Goal: Use online tool/utility: Utilize a website feature to perform a specific function

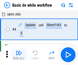
click at [19, 54] on img "button" at bounding box center [19, 53] width 6 height 6
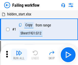
click at [19, 54] on img "button" at bounding box center [19, 53] width 6 height 6
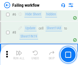
scroll to position [108, 0]
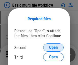
click at [53, 47] on span "Open" at bounding box center [53, 47] width 9 height 4
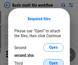
click at [53, 61] on span "Open" at bounding box center [53, 63] width 9 height 4
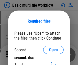
scroll to position [2, 0]
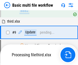
scroll to position [141, 0]
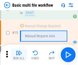
click at [19, 54] on img "button" at bounding box center [19, 53] width 6 height 6
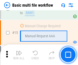
scroll to position [340, 0]
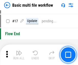
click at [19, 54] on img "button" at bounding box center [19, 53] width 6 height 6
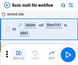
click at [19, 54] on img "button" at bounding box center [19, 53] width 6 height 6
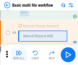
click at [19, 54] on img "button" at bounding box center [19, 53] width 6 height 6
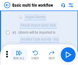
click at [19, 54] on img "button" at bounding box center [19, 53] width 6 height 6
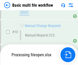
scroll to position [239, 0]
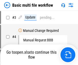
scroll to position [21, 0]
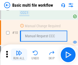
click at [19, 54] on img "button" at bounding box center [19, 53] width 6 height 6
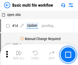
click at [19, 54] on img "button" at bounding box center [19, 53] width 6 height 6
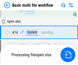
scroll to position [267, 0]
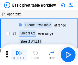
click at [19, 54] on img "button" at bounding box center [19, 53] width 6 height 6
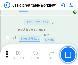
scroll to position [122, 0]
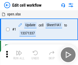
click at [19, 54] on img "button" at bounding box center [19, 53] width 6 height 6
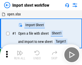
click at [19, 54] on img "button" at bounding box center [20, 53] width 6 height 6
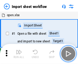
scroll to position [2, 0]
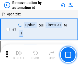
scroll to position [19, 0]
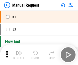
click at [19, 54] on img "button" at bounding box center [19, 53] width 6 height 6
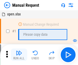
click at [19, 54] on img "button" at bounding box center [19, 53] width 6 height 6
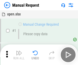
scroll to position [17, 0]
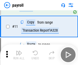
scroll to position [63, 0]
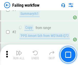
scroll to position [82, 0]
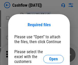
scroll to position [56, 0]
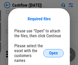
click at [53, 51] on span "Open" at bounding box center [53, 53] width 9 height 4
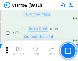
scroll to position [541, 0]
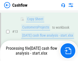
scroll to position [77, 0]
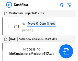
scroll to position [6, 0]
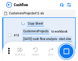
scroll to position [6, 0]
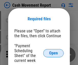
click at [53, 53] on span "Open" at bounding box center [53, 53] width 9 height 4
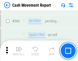
scroll to position [2341, 0]
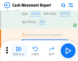
click at [19, 51] on img "button" at bounding box center [19, 49] width 6 height 6
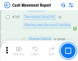
scroll to position [2838, 0]
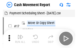
scroll to position [9, 0]
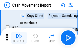
click at [19, 38] on img "button" at bounding box center [19, 36] width 6 height 6
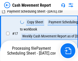
scroll to position [106, 0]
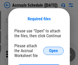
click at [53, 50] on span "Open" at bounding box center [53, 51] width 9 height 4
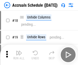
click at [19, 54] on img "button" at bounding box center [19, 53] width 6 height 6
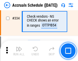
scroll to position [1056, 0]
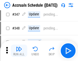
click at [19, 51] on img "button" at bounding box center [19, 49] width 6 height 6
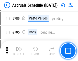
scroll to position [2146, 0]
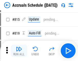
click at [19, 51] on img "button" at bounding box center [19, 49] width 6 height 6
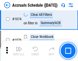
scroll to position [3059, 0]
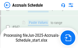
scroll to position [2754, 0]
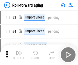
click at [19, 51] on img "button" at bounding box center [19, 53] width 6 height 6
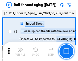
scroll to position [1, 0]
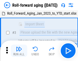
click at [19, 51] on img "button" at bounding box center [19, 49] width 6 height 6
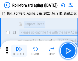
scroll to position [33, 0]
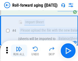
click at [19, 51] on img "button" at bounding box center [19, 49] width 6 height 6
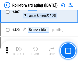
scroll to position [1771, 0]
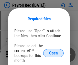
click at [53, 53] on span "Open" at bounding box center [53, 53] width 9 height 4
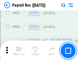
scroll to position [3245, 0]
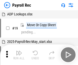
click at [19, 54] on img "button" at bounding box center [19, 53] width 6 height 6
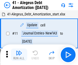
click at [19, 54] on img "button" at bounding box center [19, 53] width 6 height 6
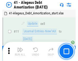
scroll to position [63, 0]
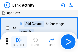
click at [19, 42] on img "button" at bounding box center [19, 40] width 6 height 6
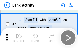
scroll to position [27, 0]
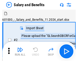
scroll to position [7, 0]
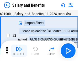
click at [19, 51] on img "button" at bounding box center [19, 49] width 6 height 6
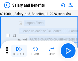
click at [19, 51] on img "button" at bounding box center [19, 49] width 6 height 6
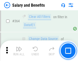
scroll to position [2405, 0]
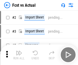
click at [19, 51] on img "button" at bounding box center [19, 53] width 6 height 6
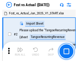
scroll to position [7, 0]
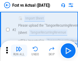
click at [19, 51] on img "button" at bounding box center [19, 49] width 6 height 6
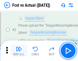
scroll to position [48, 0]
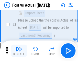
click at [19, 51] on img "button" at bounding box center [19, 49] width 6 height 6
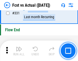
scroll to position [2445, 0]
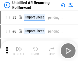
scroll to position [11, 0]
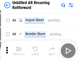
click at [19, 51] on img "button" at bounding box center [19, 49] width 6 height 6
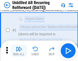
click at [19, 51] on img "button" at bounding box center [19, 49] width 6 height 6
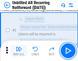
scroll to position [48, 0]
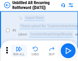
click at [19, 51] on img "button" at bounding box center [19, 49] width 6 height 6
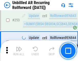
scroll to position [1735, 0]
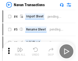
scroll to position [8, 0]
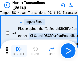
click at [19, 51] on img "button" at bounding box center [19, 49] width 6 height 6
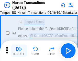
click at [19, 51] on img "button" at bounding box center [19, 49] width 6 height 6
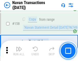
scroll to position [1656, 0]
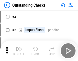
click at [19, 51] on img "button" at bounding box center [19, 49] width 6 height 6
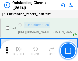
scroll to position [21, 0]
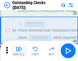
click at [19, 51] on img "button" at bounding box center [19, 49] width 6 height 6
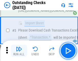
scroll to position [53, 0]
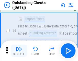
click at [19, 51] on img "button" at bounding box center [19, 49] width 6 height 6
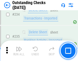
scroll to position [1551, 0]
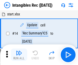
click at [19, 54] on img "button" at bounding box center [19, 53] width 6 height 6
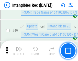
scroll to position [199, 0]
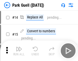
click at [19, 51] on img "button" at bounding box center [19, 49] width 6 height 6
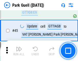
scroll to position [639, 0]
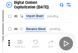
scroll to position [15, 0]
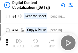
click at [19, 43] on img "button" at bounding box center [19, 41] width 6 height 6
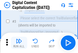
click at [19, 43] on img "button" at bounding box center [19, 41] width 6 height 6
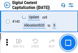
scroll to position [542, 0]
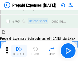
click at [19, 51] on img "button" at bounding box center [19, 49] width 6 height 6
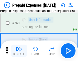
click at [19, 51] on img "button" at bounding box center [19, 49] width 6 height 6
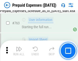
scroll to position [1446, 0]
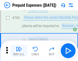
click at [19, 51] on img "button" at bounding box center [19, 49] width 6 height 6
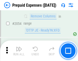
scroll to position [5339, 0]
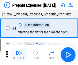
click at [19, 54] on img "button" at bounding box center [19, 53] width 6 height 6
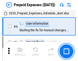
scroll to position [22, 0]
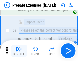
click at [19, 51] on img "button" at bounding box center [19, 49] width 6 height 6
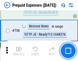
scroll to position [1820, 0]
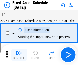
click at [19, 54] on img "button" at bounding box center [19, 53] width 6 height 6
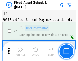
scroll to position [28, 0]
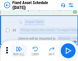
click at [19, 51] on img "button" at bounding box center [19, 49] width 6 height 6
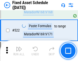
scroll to position [1775, 0]
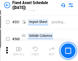
click at [19, 51] on img "button" at bounding box center [19, 49] width 6 height 6
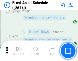
scroll to position [2490, 0]
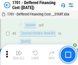
scroll to position [61, 0]
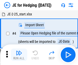
click at [19, 51] on img "button" at bounding box center [19, 53] width 6 height 6
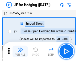
scroll to position [1, 0]
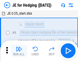
click at [19, 51] on img "button" at bounding box center [19, 49] width 6 height 6
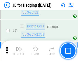
scroll to position [331, 0]
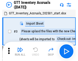
scroll to position [1, 0]
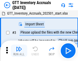
click at [19, 51] on img "button" at bounding box center [19, 49] width 6 height 6
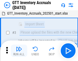
click at [19, 51] on img "button" at bounding box center [19, 49] width 6 height 6
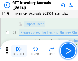
scroll to position [33, 0]
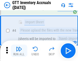
click at [19, 51] on img "button" at bounding box center [19, 49] width 6 height 6
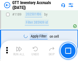
scroll to position [4171, 0]
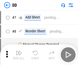
click at [19, 54] on img "button" at bounding box center [19, 53] width 6 height 6
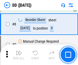
scroll to position [49, 0]
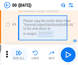
click at [19, 54] on img "button" at bounding box center [19, 53] width 6 height 6
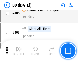
scroll to position [2285, 0]
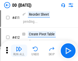
click at [19, 51] on img "button" at bounding box center [19, 49] width 6 height 6
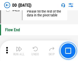
scroll to position [2445, 0]
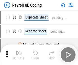
click at [19, 54] on img "button" at bounding box center [19, 53] width 6 height 6
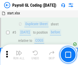
scroll to position [61, 0]
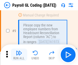
click at [19, 54] on img "button" at bounding box center [19, 53] width 6 height 6
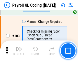
scroll to position [1198, 0]
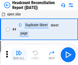
click at [19, 54] on img "button" at bounding box center [19, 53] width 6 height 6
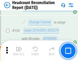
scroll to position [614, 0]
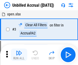
click at [19, 54] on img "button" at bounding box center [19, 53] width 6 height 6
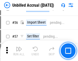
scroll to position [533, 0]
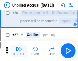
click at [19, 51] on img "button" at bounding box center [19, 49] width 6 height 6
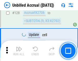
scroll to position [1521, 0]
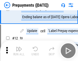
scroll to position [32, 0]
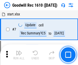
scroll to position [87, 0]
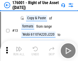
scroll to position [33, 0]
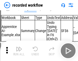
click at [19, 51] on img "button" at bounding box center [19, 49] width 6 height 6
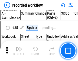
scroll to position [1597, 0]
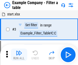
click at [19, 54] on img "button" at bounding box center [19, 53] width 6 height 6
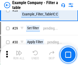
scroll to position [467, 0]
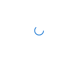
scroll to position [8, 0]
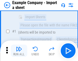
click at [19, 51] on img "button" at bounding box center [19, 49] width 6 height 6
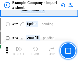
scroll to position [113, 0]
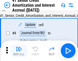
click at [19, 51] on img "button" at bounding box center [19, 49] width 6 height 6
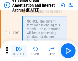
click at [19, 51] on img "button" at bounding box center [19, 49] width 6 height 6
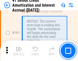
scroll to position [546, 0]
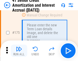
click at [19, 51] on img "button" at bounding box center [19, 49] width 6 height 6
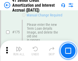
scroll to position [598, 0]
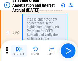
click at [19, 51] on img "button" at bounding box center [19, 49] width 6 height 6
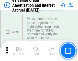
scroll to position [652, 0]
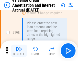
click at [19, 51] on img "button" at bounding box center [19, 49] width 6 height 6
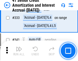
scroll to position [1305, 0]
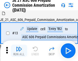
click at [19, 51] on img "button" at bounding box center [19, 49] width 6 height 6
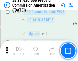
scroll to position [954, 0]
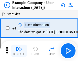
click at [19, 51] on img "button" at bounding box center [19, 49] width 6 height 6
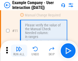
click at [19, 51] on img "button" at bounding box center [19, 49] width 6 height 6
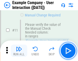
scroll to position [111, 0]
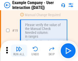
click at [19, 51] on img "button" at bounding box center [19, 49] width 6 height 6
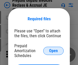
click at [53, 50] on span "Open" at bounding box center [53, 51] width 9 height 4
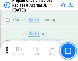
scroll to position [690, 0]
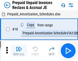
click at [19, 51] on img "button" at bounding box center [19, 49] width 6 height 6
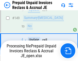
scroll to position [370, 0]
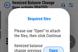
click at [53, 49] on span "Open" at bounding box center [53, 51] width 9 height 4
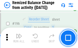
scroll to position [983, 0]
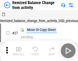
scroll to position [8, 0]
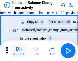
click at [19, 51] on img "button" at bounding box center [19, 49] width 6 height 6
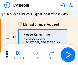
scroll to position [2, 0]
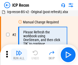
click at [19, 54] on img "button" at bounding box center [19, 53] width 6 height 6
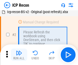
click at [19, 54] on img "button" at bounding box center [19, 53] width 6 height 6
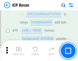
scroll to position [501, 0]
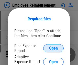
click at [53, 48] on span "Open" at bounding box center [53, 48] width 9 height 4
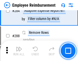
scroll to position [1388, 0]
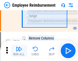
click at [19, 51] on img "button" at bounding box center [19, 49] width 6 height 6
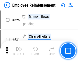
scroll to position [3058, 0]
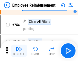
click at [19, 51] on img "button" at bounding box center [19, 49] width 6 height 6
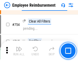
click at [19, 51] on img "button" at bounding box center [19, 49] width 6 height 6
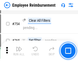
scroll to position [3584, 0]
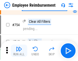
click at [19, 51] on img "button" at bounding box center [19, 49] width 6 height 6
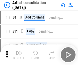
click at [19, 54] on img "button" at bounding box center [19, 53] width 6 height 6
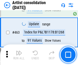
scroll to position [2237, 0]
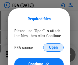
click at [53, 47] on span "Open" at bounding box center [53, 47] width 9 height 4
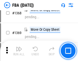
scroll to position [5486, 0]
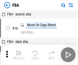
scroll to position [5, 0]
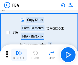
click at [19, 54] on img "button" at bounding box center [19, 53] width 6 height 6
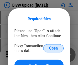
click at [53, 48] on span "Open" at bounding box center [53, 48] width 9 height 4
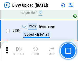
scroll to position [529, 0]
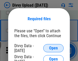
click at [53, 48] on span "Open" at bounding box center [53, 48] width 9 height 4
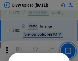
scroll to position [573, 0]
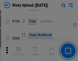
scroll to position [743, 0]
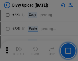
scroll to position [1019, 0]
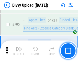
scroll to position [3494, 0]
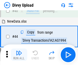
click at [19, 54] on img "button" at bounding box center [19, 53] width 6 height 6
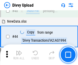
scroll to position [56, 0]
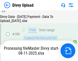
scroll to position [601, 0]
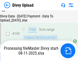
scroll to position [714, 0]
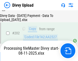
scroll to position [826, 0]
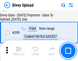
scroll to position [939, 0]
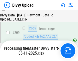
scroll to position [939, 0]
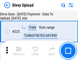
scroll to position [1164, 0]
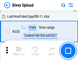
scroll to position [1268, 0]
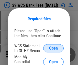
click at [53, 48] on span "Open" at bounding box center [53, 48] width 9 height 4
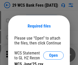
scroll to position [7, 0]
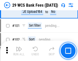
scroll to position [498, 0]
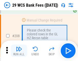
click at [19, 51] on img "button" at bounding box center [19, 49] width 6 height 6
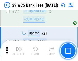
scroll to position [2570, 0]
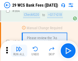
click at [19, 51] on img "button" at bounding box center [19, 49] width 6 height 6
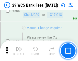
scroll to position [2762, 0]
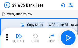
scroll to position [9, 0]
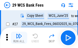
click at [19, 38] on img "button" at bounding box center [19, 36] width 6 height 6
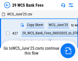
scroll to position [3, 0]
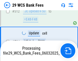
scroll to position [2670, 0]
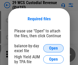
click at [53, 48] on span "Open" at bounding box center [53, 48] width 9 height 4
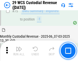
scroll to position [534, 0]
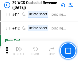
click at [19, 51] on img "button" at bounding box center [19, 49] width 6 height 6
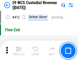
scroll to position [2439, 0]
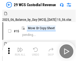
scroll to position [12, 0]
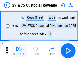
click at [19, 51] on img "button" at bounding box center [19, 49] width 6 height 6
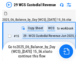
scroll to position [9, 0]
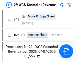
scroll to position [9, 0]
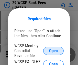
click at [53, 50] on span "Open" at bounding box center [53, 51] width 9 height 4
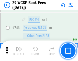
scroll to position [2574, 0]
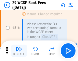
click at [19, 51] on img "button" at bounding box center [19, 49] width 6 height 6
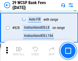
scroll to position [3177, 0]
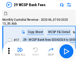
scroll to position [12, 0]
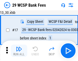
click at [19, 51] on img "button" at bounding box center [19, 49] width 6 height 6
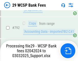
scroll to position [3093, 0]
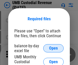
click at [53, 48] on span "Open" at bounding box center [53, 48] width 9 height 4
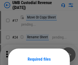
scroll to position [40, 0]
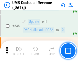
scroll to position [2673, 0]
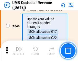
click at [19, 51] on img "button" at bounding box center [19, 49] width 6 height 6
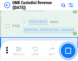
scroll to position [3151, 0]
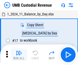
click at [19, 54] on img "button" at bounding box center [19, 53] width 6 height 6
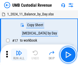
scroll to position [4, 0]
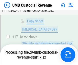
scroll to position [101, 0]
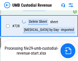
scroll to position [3139, 0]
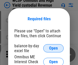
click at [53, 48] on span "Open" at bounding box center [53, 48] width 9 height 4
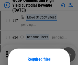
scroll to position [40, 0]
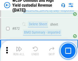
scroll to position [4323, 0]
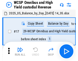
scroll to position [3, 0]
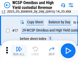
click at [19, 51] on img "button" at bounding box center [19, 49] width 6 height 6
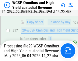
scroll to position [80, 0]
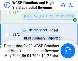
scroll to position [4311, 0]
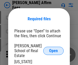
click at [53, 49] on span "Open" at bounding box center [53, 51] width 9 height 4
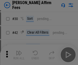
scroll to position [104, 0]
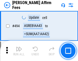
scroll to position [1389, 0]
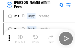
scroll to position [5, 0]
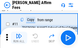
click at [19, 38] on img "button" at bounding box center [19, 36] width 6 height 6
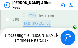
scroll to position [1347, 0]
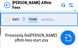
scroll to position [1369, 0]
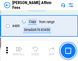
scroll to position [1333, 0]
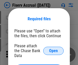
click at [53, 49] on span "Open" at bounding box center [53, 51] width 9 height 4
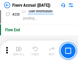
scroll to position [1619, 0]
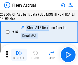
click at [19, 54] on img "button" at bounding box center [19, 53] width 6 height 6
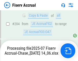
scroll to position [1477, 0]
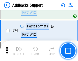
scroll to position [372, 0]
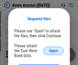
click at [53, 50] on span "Open" at bounding box center [53, 51] width 9 height 4
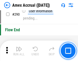
scroll to position [1591, 0]
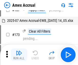
click at [19, 54] on img "button" at bounding box center [19, 53] width 6 height 6
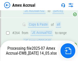
scroll to position [1429, 0]
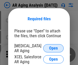
click at [53, 47] on span "Open" at bounding box center [53, 48] width 9 height 4
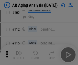
scroll to position [70, 0]
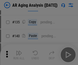
scroll to position [154, 0]
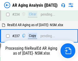
scroll to position [792, 0]
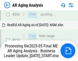
scroll to position [807, 0]
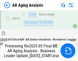
scroll to position [786, 0]
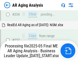
scroll to position [807, 0]
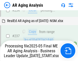
scroll to position [807, 0]
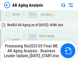
scroll to position [786, 0]
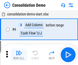
click at [19, 54] on img "button" at bounding box center [19, 53] width 6 height 6
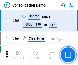
scroll to position [1712, 0]
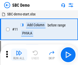
click at [19, 54] on img "button" at bounding box center [19, 53] width 6 height 6
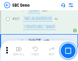
scroll to position [1344, 0]
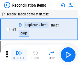
click at [19, 54] on img "button" at bounding box center [19, 53] width 6 height 6
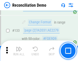
scroll to position [607, 0]
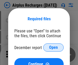
click at [53, 47] on span "Open" at bounding box center [53, 47] width 9 height 4
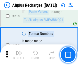
scroll to position [2198, 0]
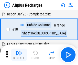
click at [19, 54] on img "button" at bounding box center [19, 53] width 6 height 6
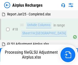
scroll to position [22, 0]
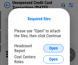
click at [53, 48] on span "Open" at bounding box center [53, 48] width 9 height 4
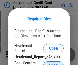
click at [53, 63] on span "Open" at bounding box center [53, 65] width 9 height 4
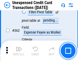
scroll to position [1314, 0]
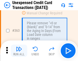
click at [19, 51] on img "button" at bounding box center [19, 49] width 6 height 6
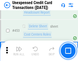
scroll to position [1742, 0]
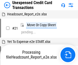
scroll to position [8, 0]
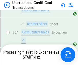
scroll to position [372, 0]
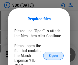
click at [53, 55] on span "Open" at bounding box center [53, 55] width 9 height 4
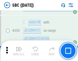
scroll to position [998, 0]
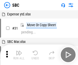
click at [19, 54] on img "button" at bounding box center [19, 53] width 6 height 6
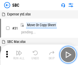
scroll to position [5, 0]
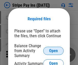
click at [53, 50] on span "Open" at bounding box center [53, 51] width 9 height 4
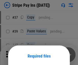
scroll to position [37, 0]
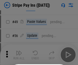
scroll to position [93, 0]
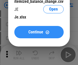
click at [39, 32] on span "Continue" at bounding box center [35, 32] width 15 height 4
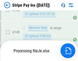
scroll to position [2648, 0]
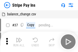
click at [19, 42] on img "button" at bounding box center [19, 40] width 6 height 6
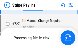
scroll to position [2637, 0]
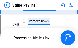
scroll to position [2637, 0]
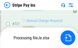
scroll to position [2637, 0]
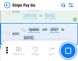
scroll to position [727, 0]
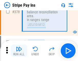
click at [19, 51] on img "button" at bounding box center [19, 49] width 6 height 6
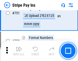
scroll to position [2630, 0]
